Goal: Task Accomplishment & Management: Manage account settings

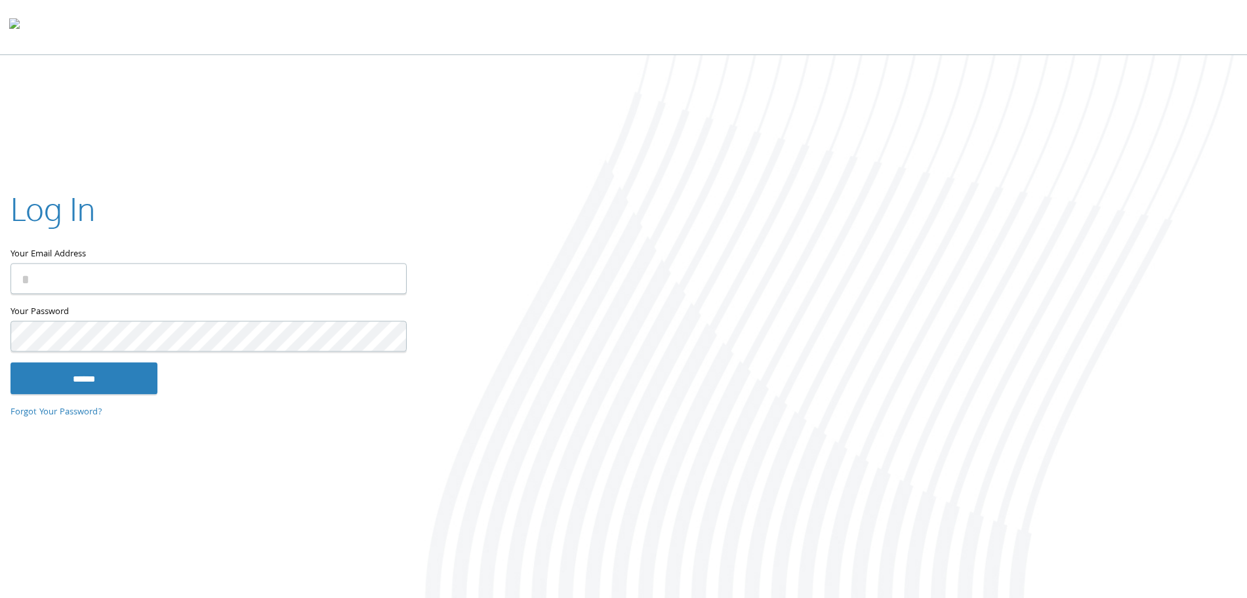
click at [125, 283] on input "Your Email Address" at bounding box center [208, 279] width 396 height 31
type input "**********"
click at [52, 370] on input "******" at bounding box center [83, 378] width 147 height 31
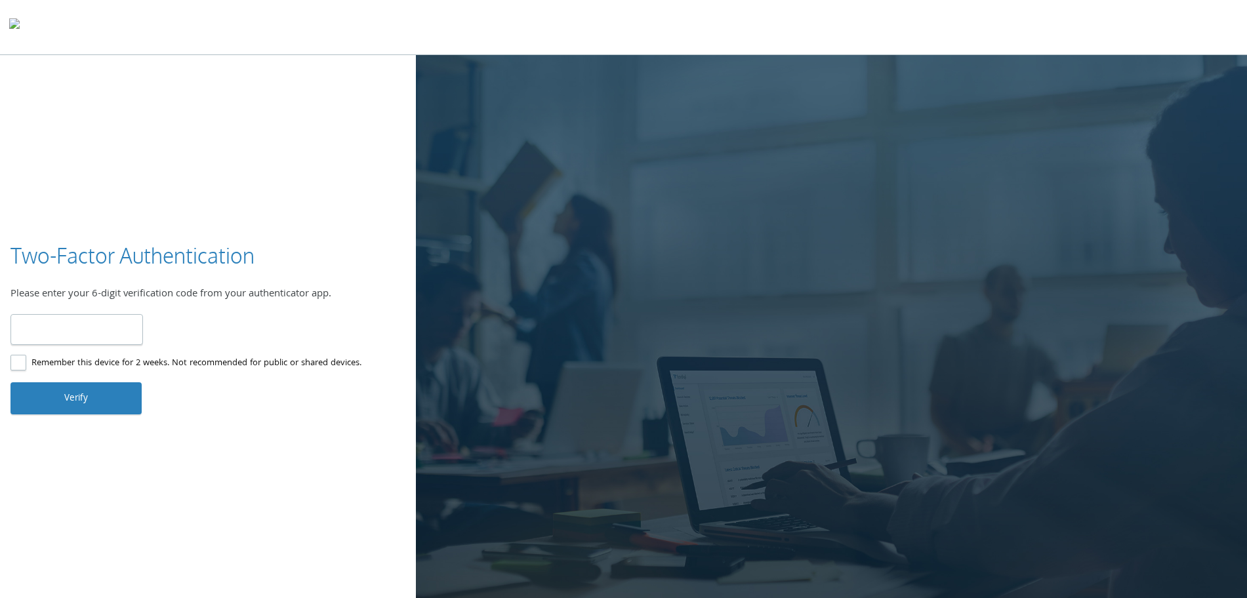
type input "******"
